Goal: Task Accomplishment & Management: Use online tool/utility

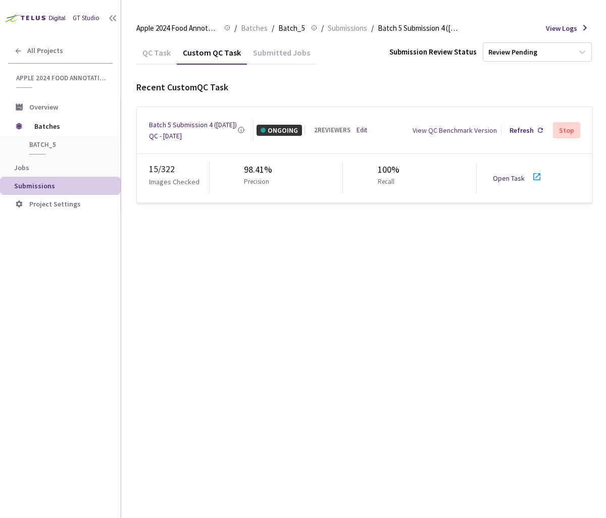
click at [514, 174] on link "Open Task" at bounding box center [509, 178] width 32 height 9
click at [528, 126] on div "Refresh" at bounding box center [521, 130] width 24 height 11
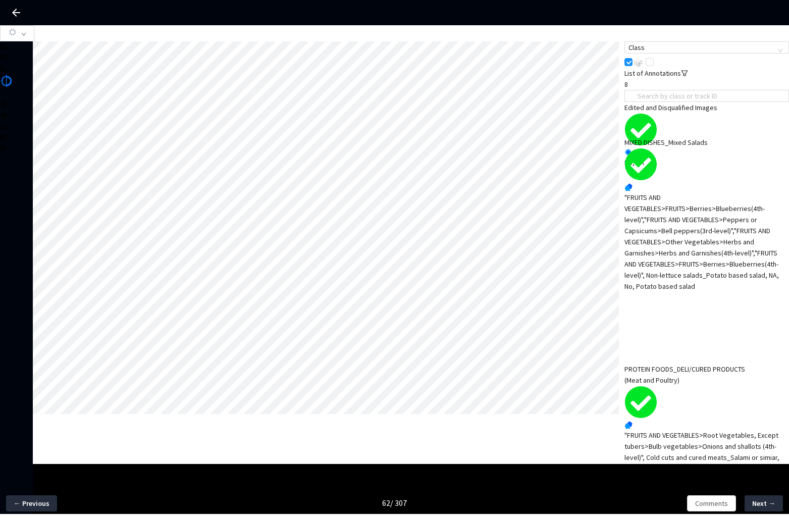
scroll to position [251, 0]
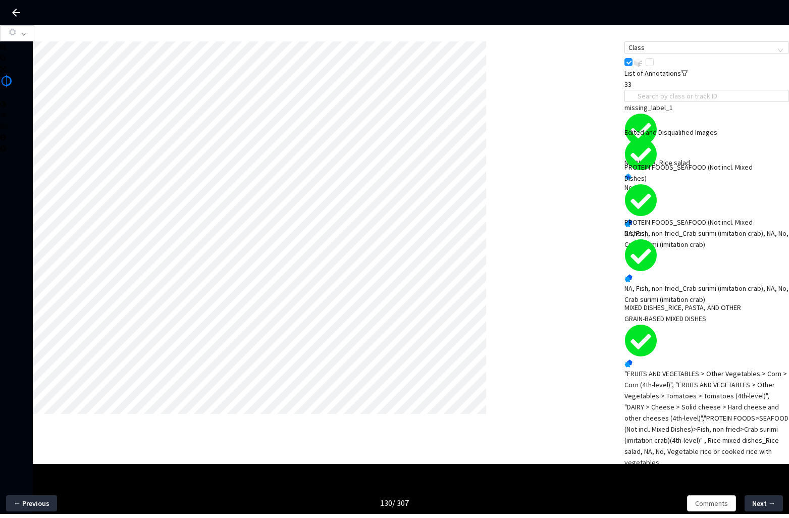
scroll to position [318, 0]
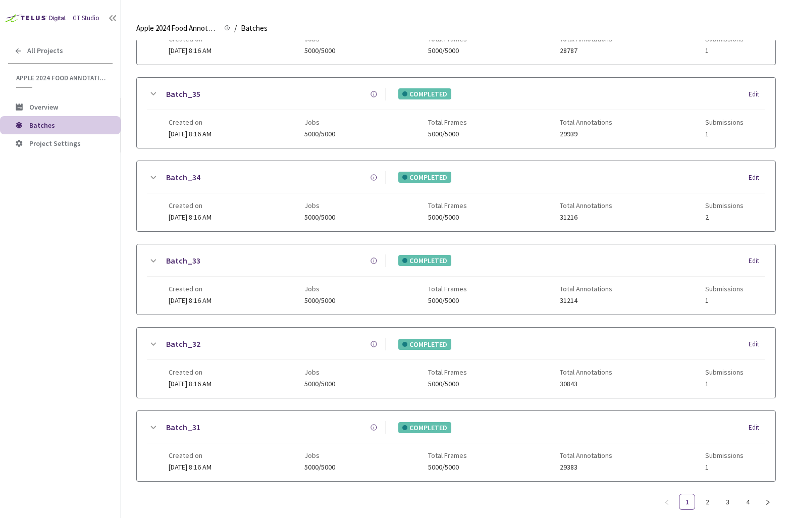
scroll to position [602, 0]
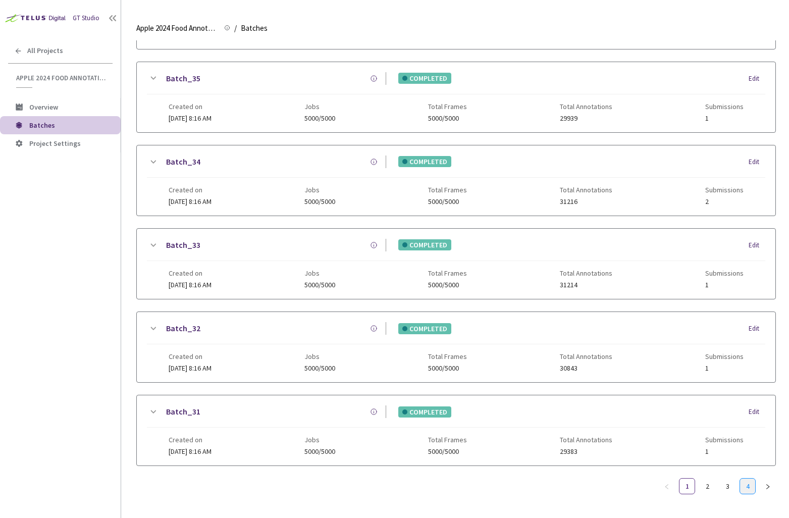
click at [745, 479] on link "4" at bounding box center [747, 486] width 15 height 15
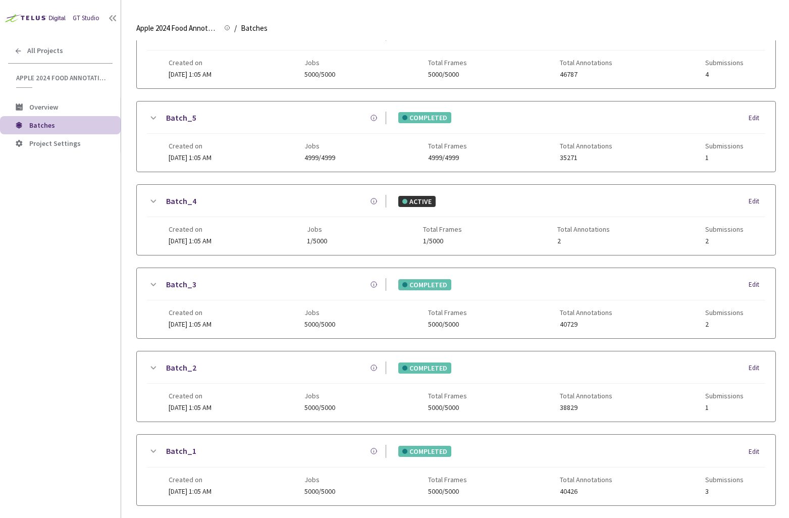
scroll to position [122, 0]
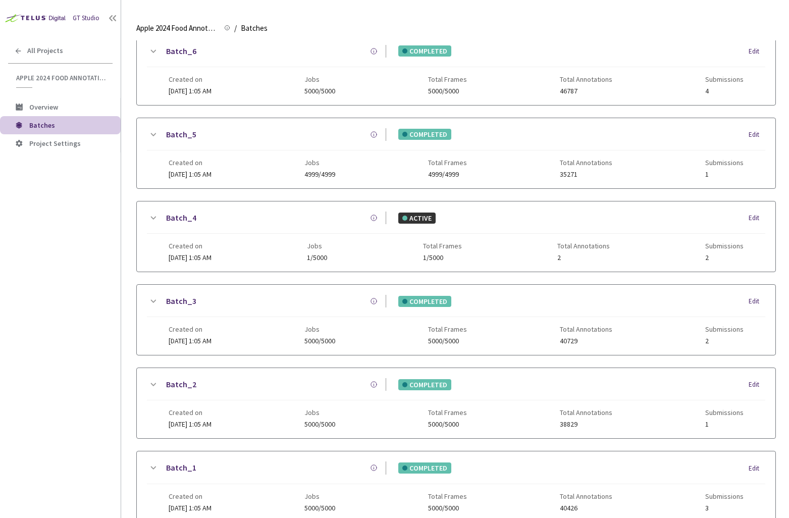
click at [175, 135] on link "Batch_5" at bounding box center [181, 134] width 30 height 13
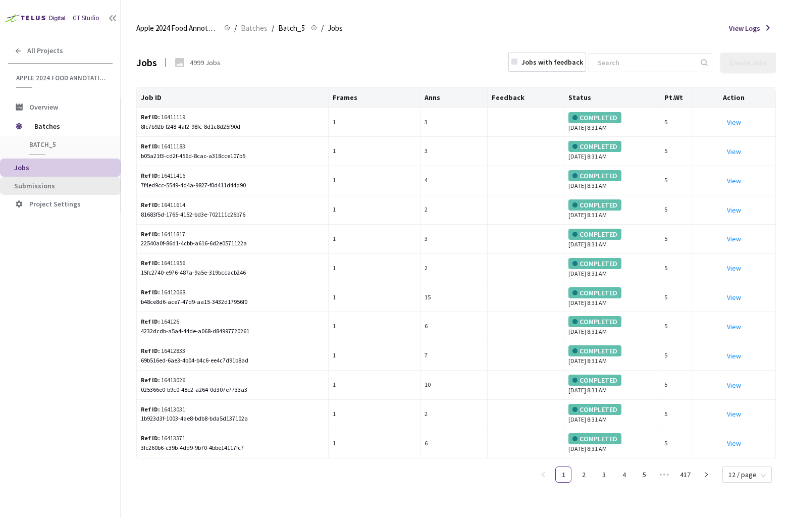
click at [59, 183] on span "Submissions" at bounding box center [63, 186] width 98 height 9
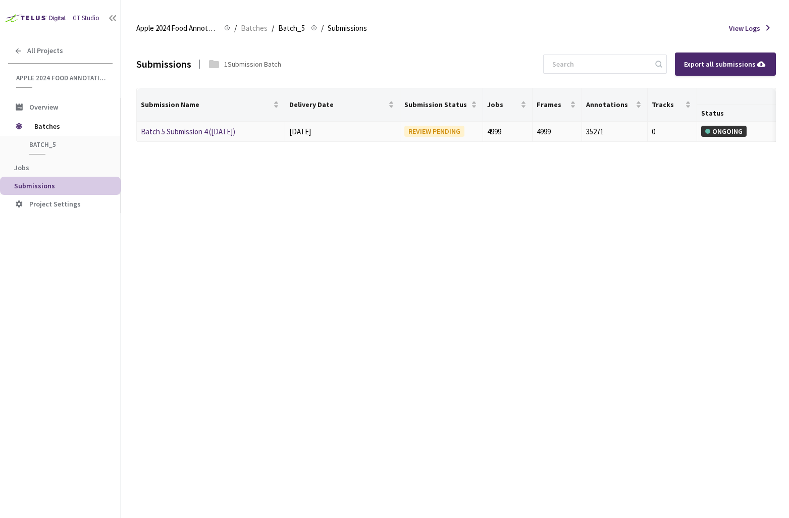
click at [208, 131] on link "Batch 5 Submission 4 (03-21-25)" at bounding box center [188, 132] width 94 height 10
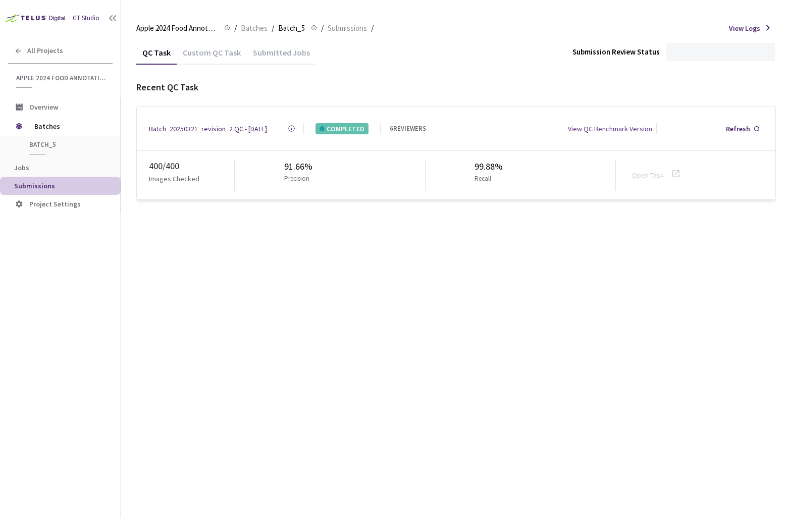
click at [219, 60] on div "Custom QC Task" at bounding box center [212, 55] width 70 height 17
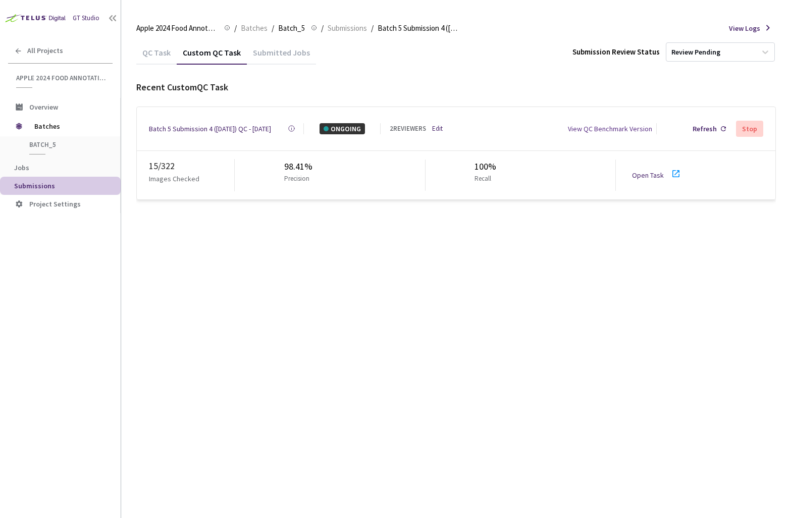
click at [650, 173] on link "Open Task" at bounding box center [648, 175] width 32 height 9
